Goal: Check status: Check status

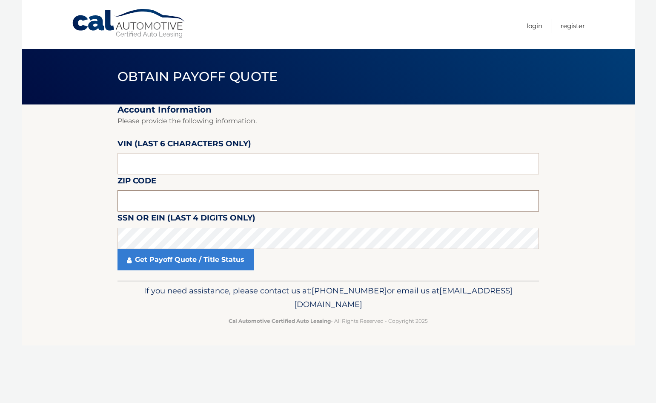
click at [201, 203] on input "text" at bounding box center [329, 200] width 422 height 21
click at [167, 159] on input "text" at bounding box center [329, 163] width 422 height 21
type input "266469"
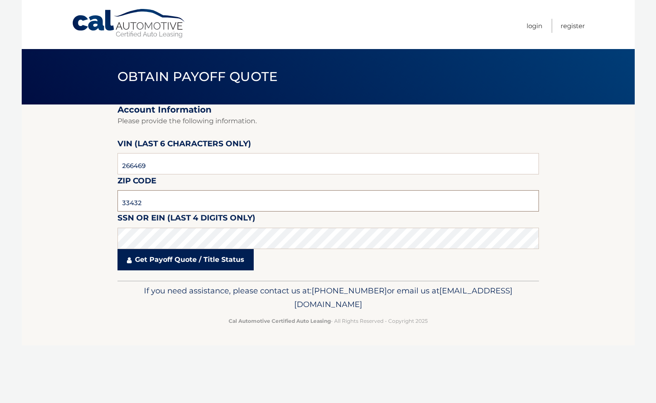
type input "33432"
click at [174, 265] on link "Get Payoff Quote / Title Status" at bounding box center [186, 259] width 136 height 21
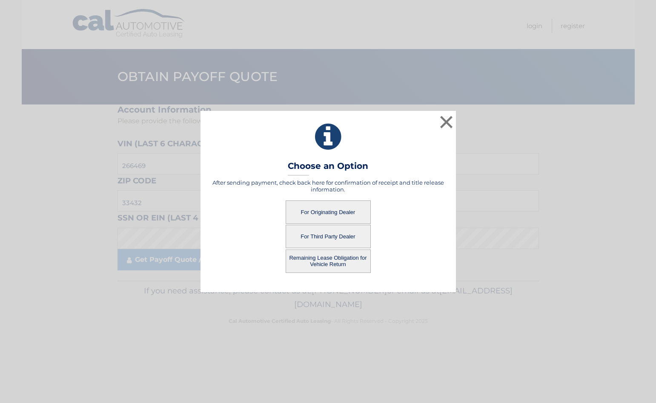
click at [311, 210] on button "For Originating Dealer" at bounding box center [328, 211] width 85 height 23
click at [334, 214] on button "For Originating Dealer" at bounding box center [328, 211] width 85 height 23
drag, startPoint x: 334, startPoint y: 155, endPoint x: 332, endPoint y: 152, distance: 4.6
click at [327, 259] on button "Remaining Lease Obligation for Vehicle Return" at bounding box center [328, 260] width 85 height 23
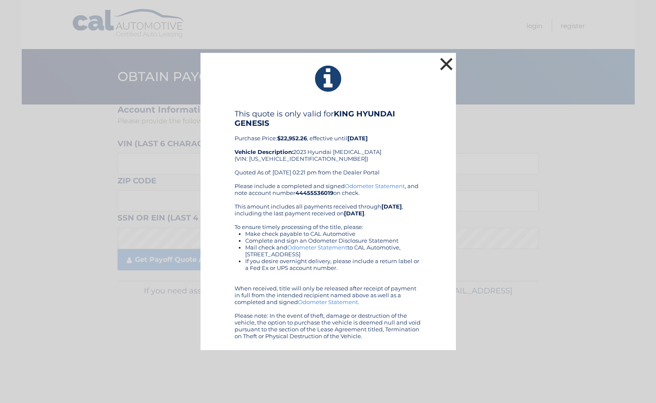
click at [443, 63] on button "×" at bounding box center [446, 63] width 17 height 17
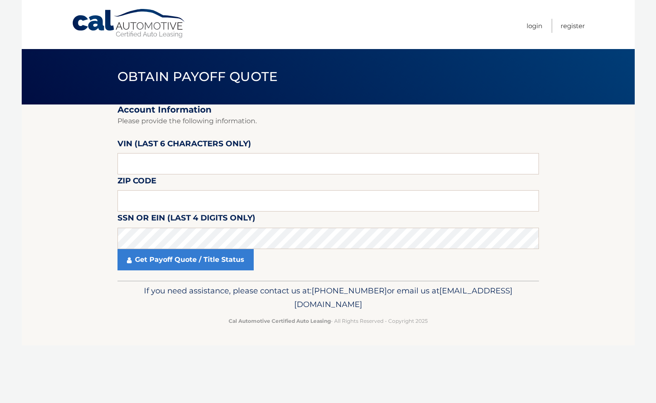
drag, startPoint x: 116, startPoint y: 116, endPoint x: 120, endPoint y: 119, distance: 5.0
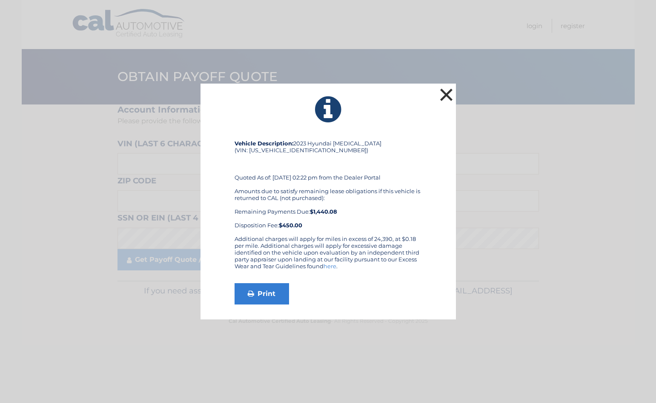
click at [450, 89] on button "×" at bounding box center [446, 94] width 17 height 17
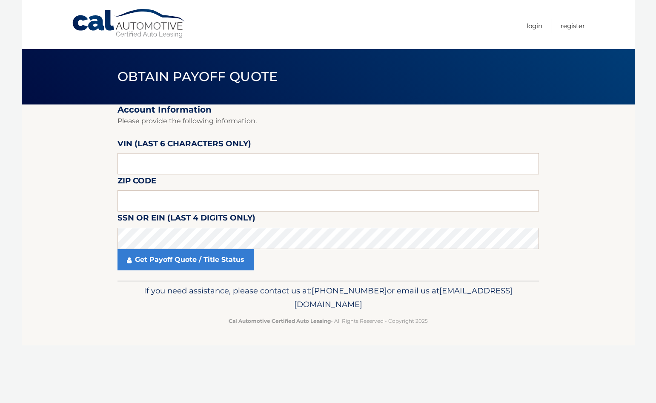
click at [129, 16] on link "Cal Automotive" at bounding box center [129, 24] width 115 height 30
